Goal: Obtain resource: Download file/media

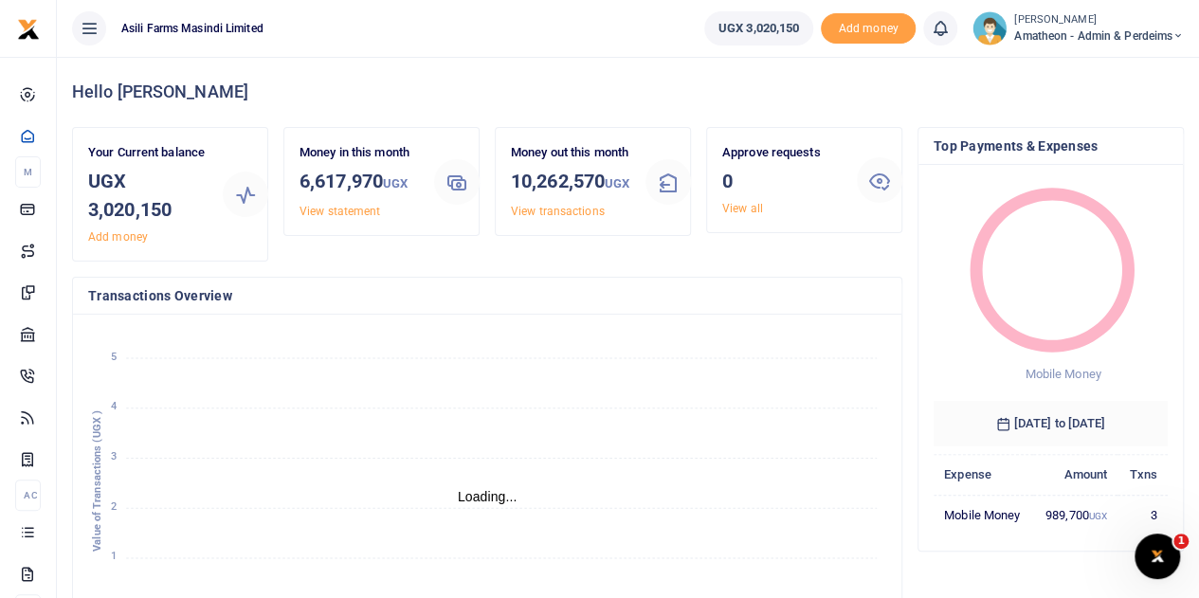
scroll to position [15, 15]
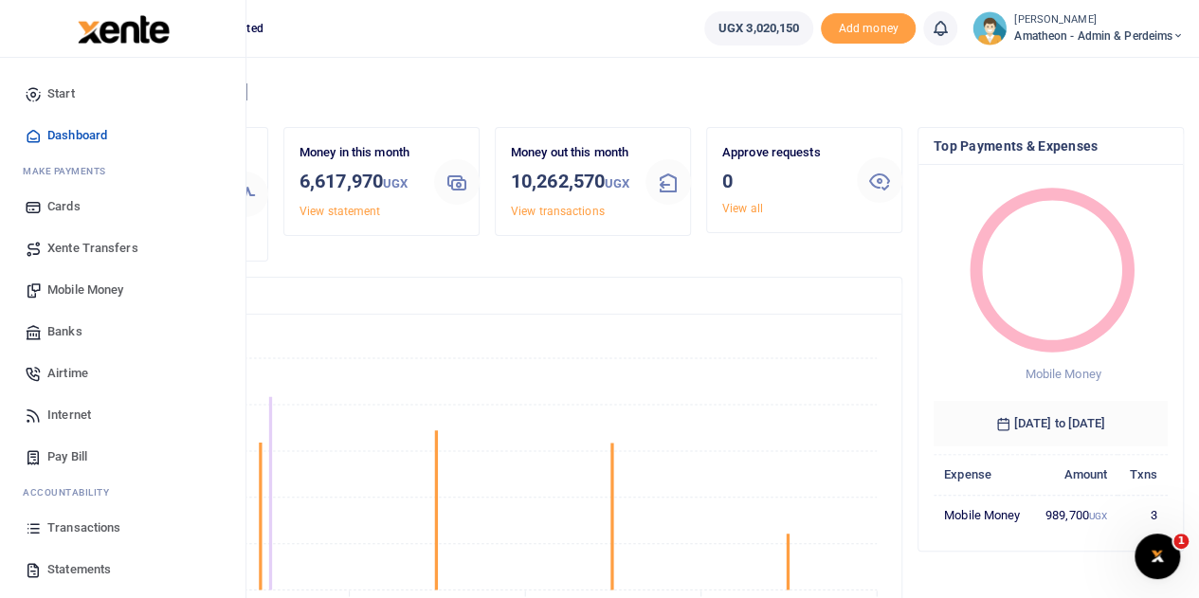
click at [61, 565] on span "Statements" at bounding box center [78, 569] width 63 height 19
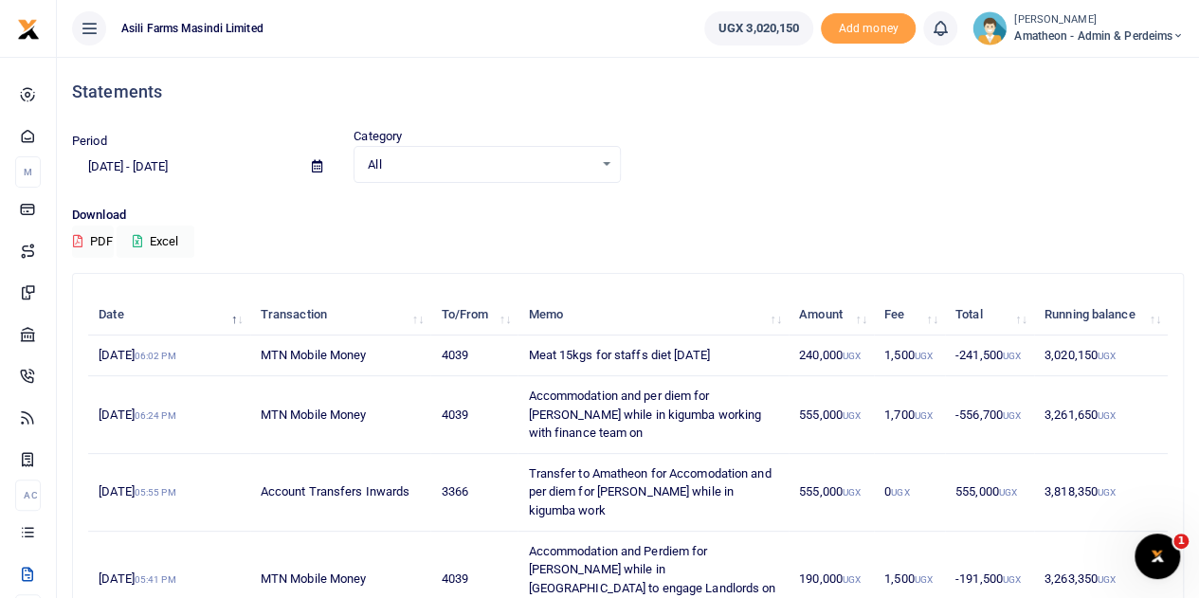
click at [312, 166] on icon at bounding box center [317, 166] width 10 height 12
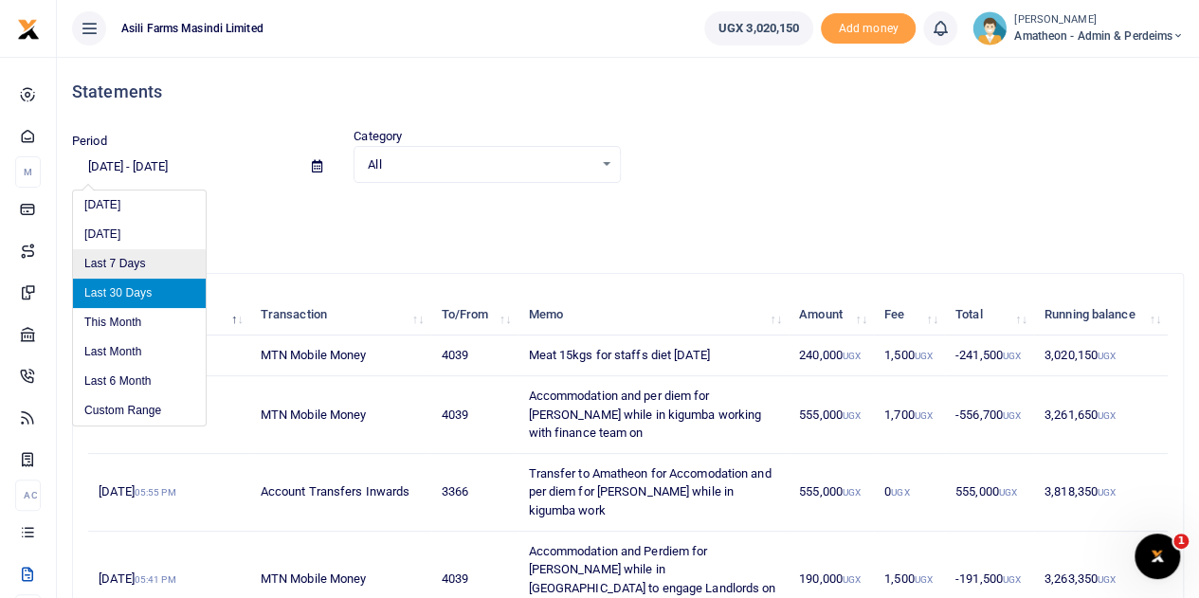
click at [128, 264] on li "Last 7 Days" at bounding box center [139, 263] width 133 height 29
type input "[DATE] - [DATE]"
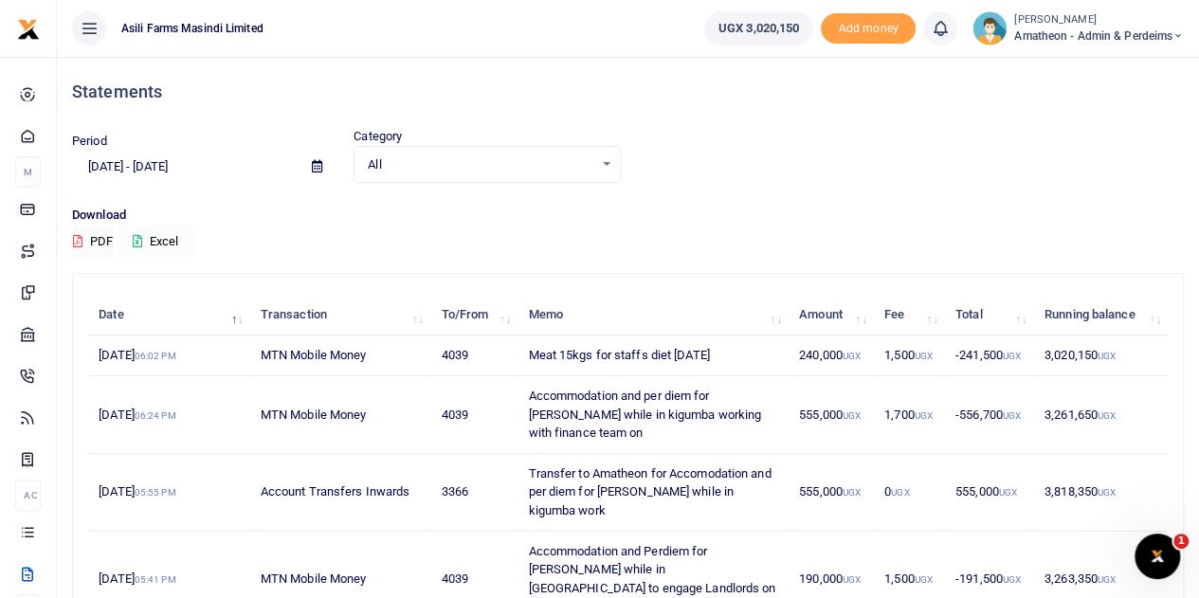
click at [166, 242] on button "Excel" at bounding box center [156, 242] width 78 height 32
